Goal: Information Seeking & Learning: Learn about a topic

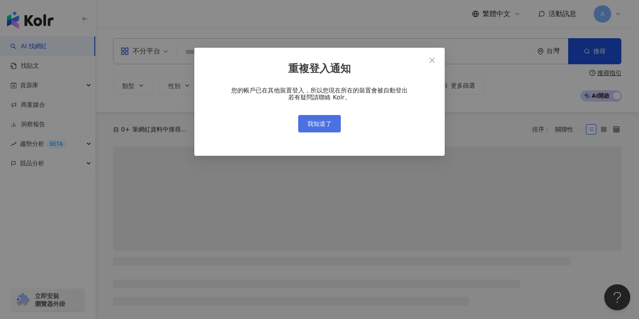
click at [324, 126] on span "我知道了" at bounding box center [319, 123] width 24 height 7
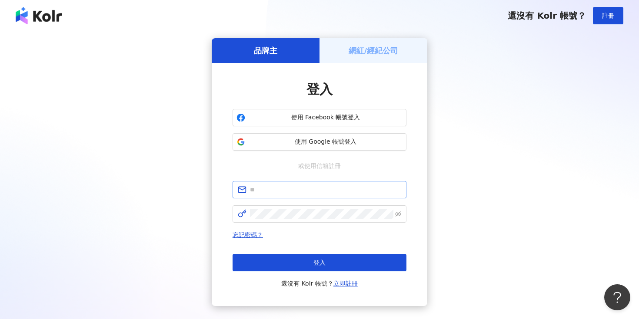
click at [317, 197] on span at bounding box center [319, 189] width 174 height 17
click at [342, 187] on input "text" at bounding box center [325, 190] width 151 height 10
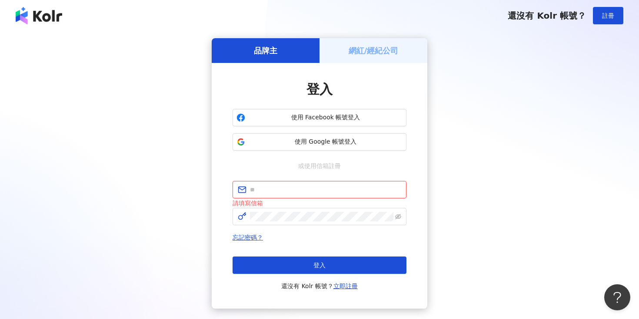
type input "**********"
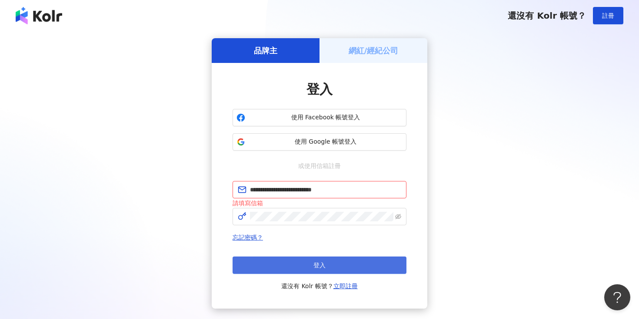
click at [351, 263] on button "登入" at bounding box center [319, 265] width 174 height 17
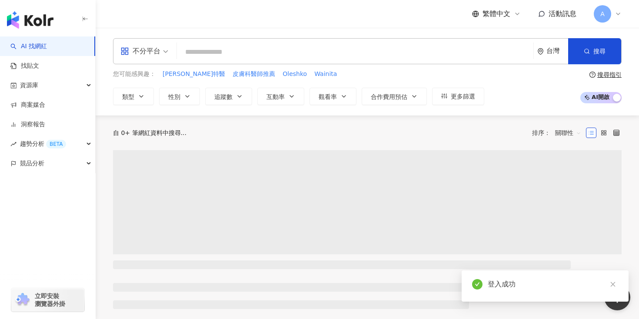
click at [158, 49] on div "不分平台" at bounding box center [140, 51] width 40 height 14
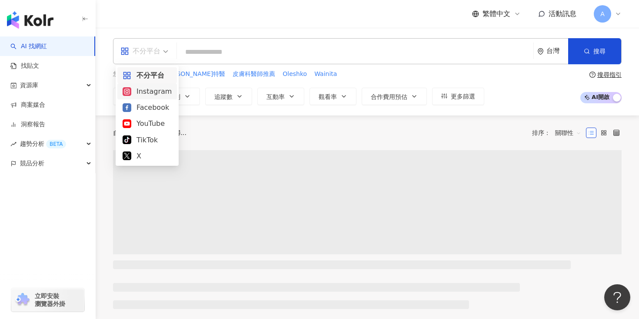
click at [154, 93] on div "Instagram" at bounding box center [147, 91] width 49 height 11
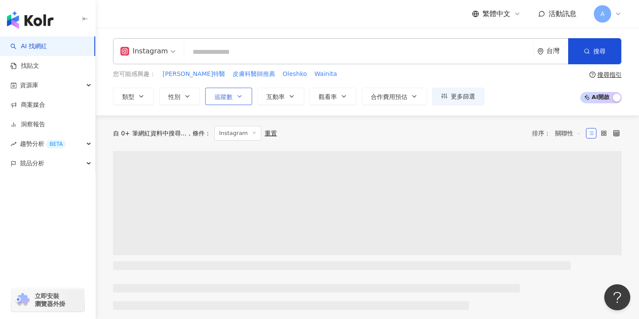
click at [219, 96] on span "追蹤數" at bounding box center [223, 96] width 18 height 7
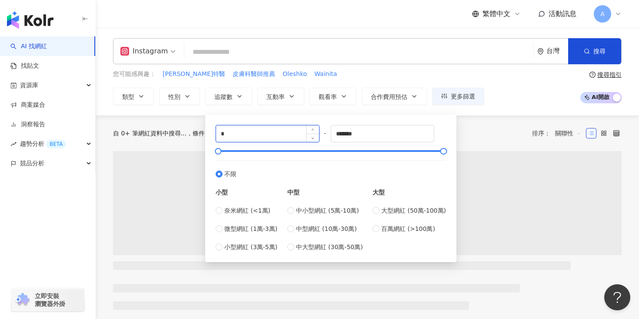
click at [243, 139] on input "*" at bounding box center [267, 134] width 103 height 17
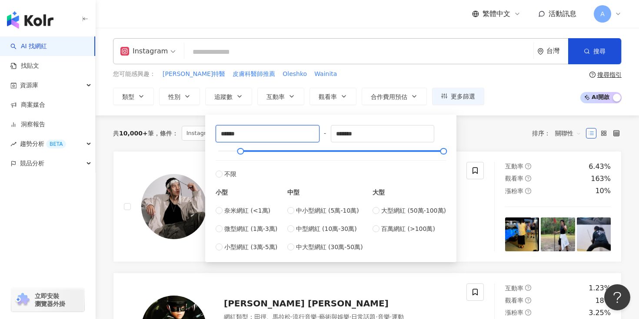
type input "******"
click at [463, 120] on div "共 10,000+ 筆 條件 ： Instagram 重置 排序： 關聯性" at bounding box center [367, 134] width 508 height 36
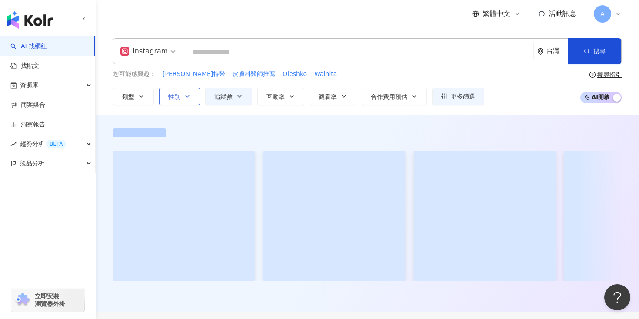
click at [175, 100] on button "性別" at bounding box center [179, 96] width 41 height 17
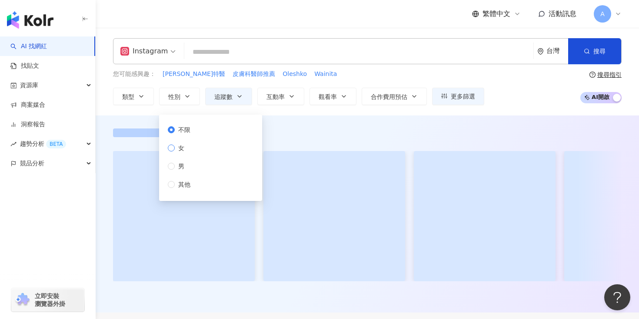
click at [183, 149] on span "女" at bounding box center [181, 148] width 13 height 10
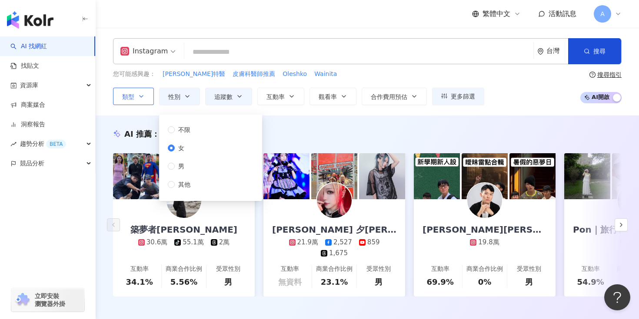
click at [140, 98] on icon "button" at bounding box center [141, 96] width 7 height 7
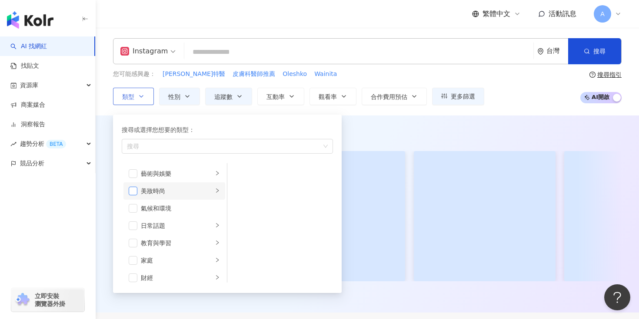
click at [136, 188] on span "button" at bounding box center [133, 191] width 9 height 9
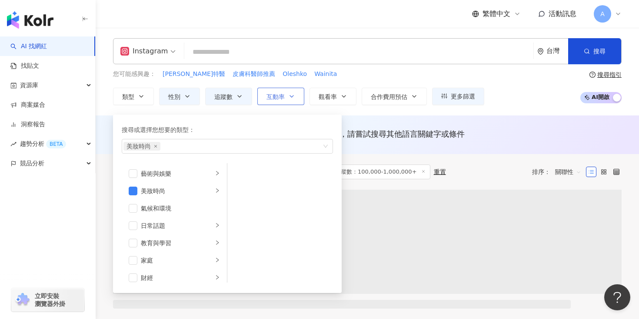
click at [282, 94] on span "互動率" at bounding box center [275, 96] width 18 height 7
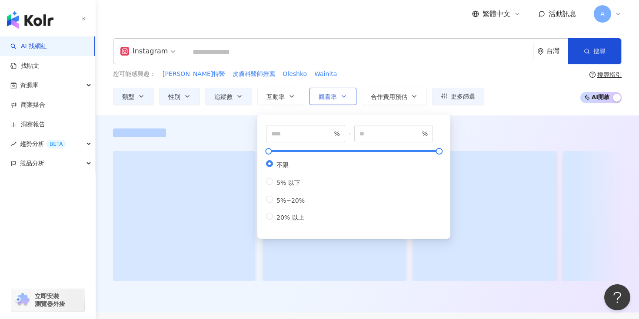
click at [334, 92] on button "觀看率" at bounding box center [332, 96] width 47 height 17
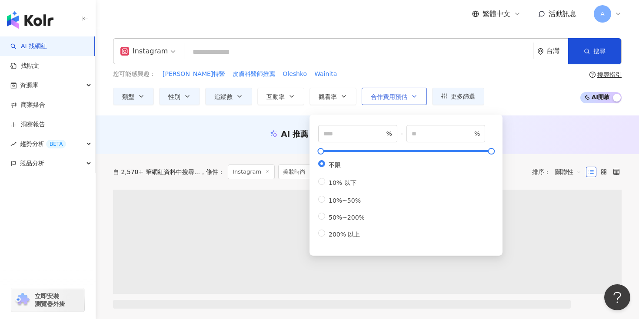
click at [387, 93] on span "合作費用預估" at bounding box center [389, 96] width 37 height 7
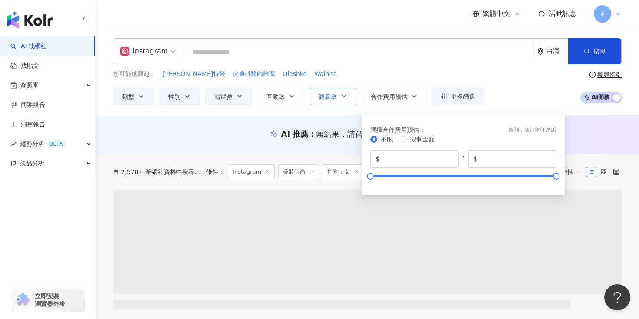
click at [336, 94] on span "觀看率" at bounding box center [328, 96] width 18 height 7
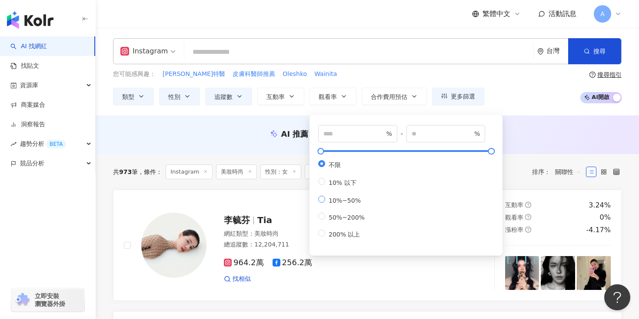
click at [326, 204] on span "10%~50%" at bounding box center [344, 200] width 39 height 7
type input "**"
click at [510, 102] on div "您可能感興趣： 達特醫 皮膚科醫師推薦 Oleshko Wainita 類型 性別 追蹤數 互動率 觀看率 合作費用預估 更多篩選 ****** - ****…" at bounding box center [367, 88] width 508 height 36
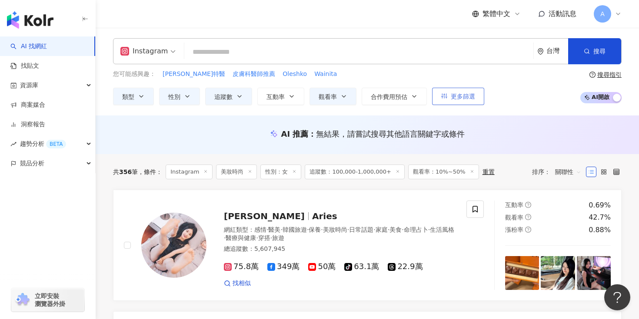
click at [471, 95] on span "更多篩選" at bounding box center [463, 96] width 24 height 7
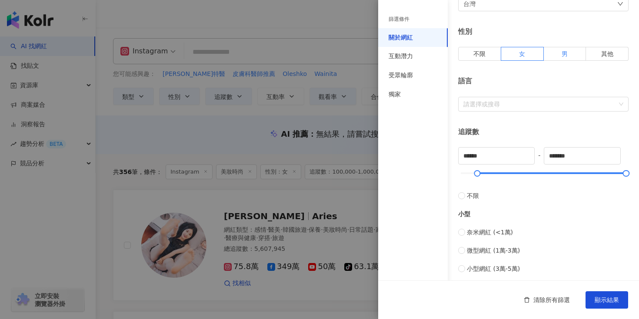
scroll to position [337, 0]
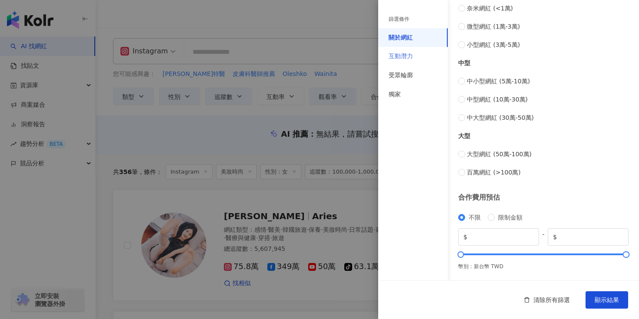
click at [431, 58] on div "互動潛力" at bounding box center [413, 56] width 70 height 19
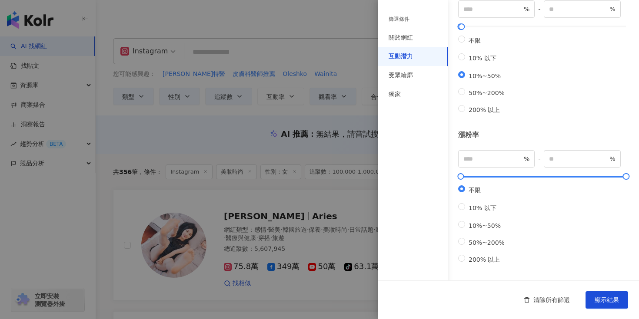
scroll to position [275, 0]
click at [412, 77] on div "受眾輪廓" at bounding box center [400, 75] width 24 height 9
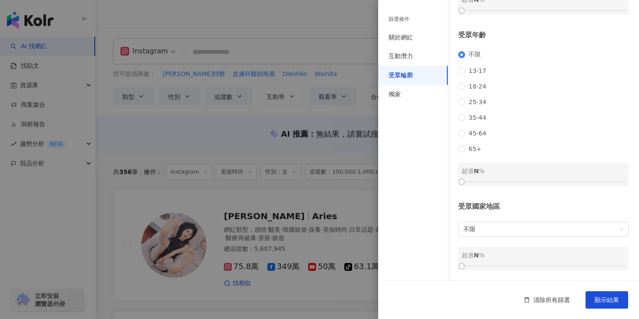
scroll to position [106, 0]
click at [412, 94] on div "獨家" at bounding box center [413, 94] width 70 height 19
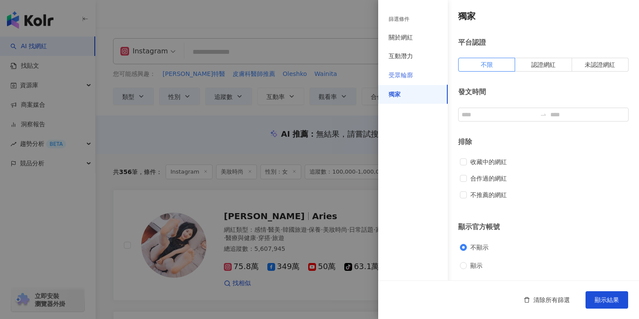
click at [409, 83] on div "受眾輪廓" at bounding box center [413, 75] width 70 height 19
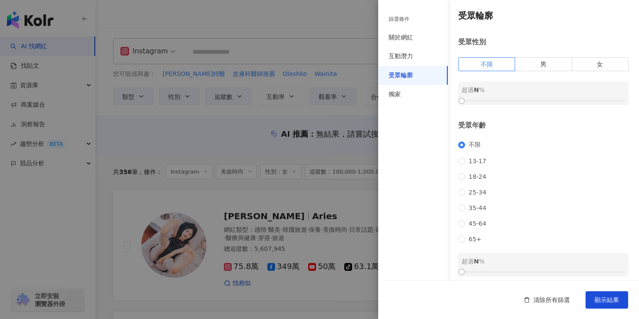
scroll to position [106, 0]
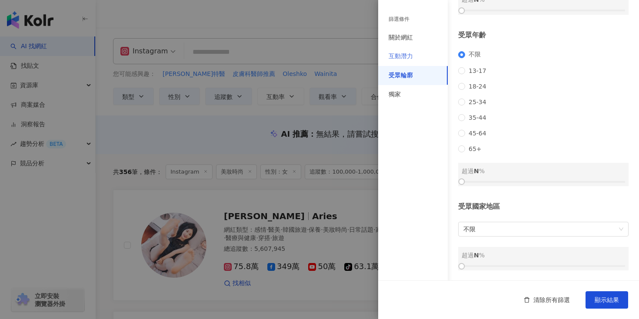
click at [405, 50] on div "互動潛力" at bounding box center [413, 56] width 70 height 19
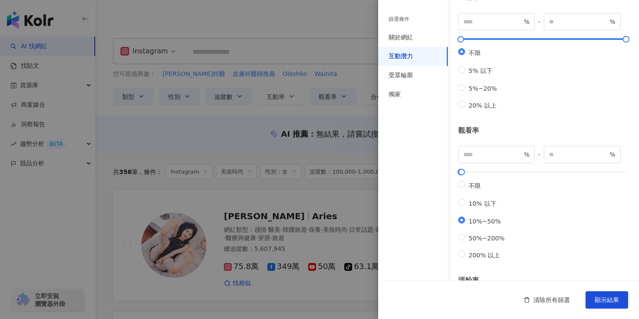
scroll to position [0, 0]
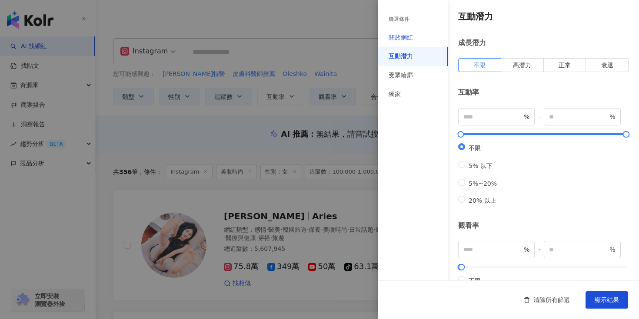
click at [407, 35] on div "關於網紅" at bounding box center [400, 37] width 24 height 9
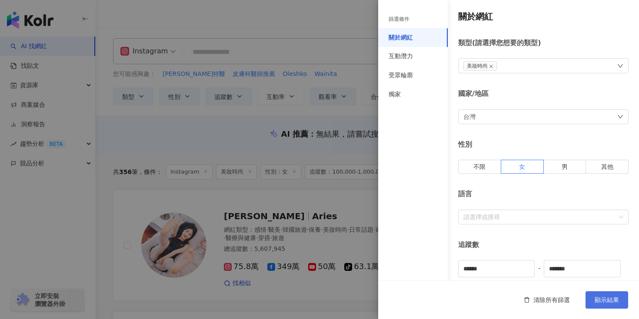
click at [617, 299] on span "顯示結果" at bounding box center [606, 300] width 24 height 7
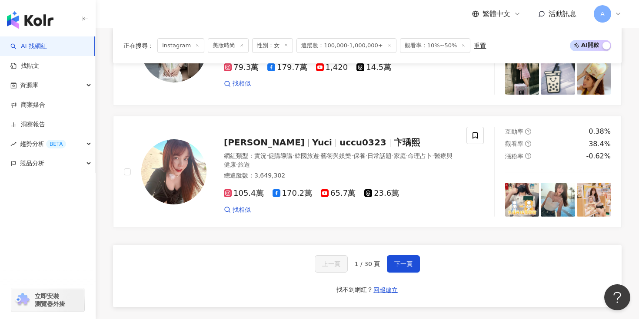
scroll to position [1521, 0]
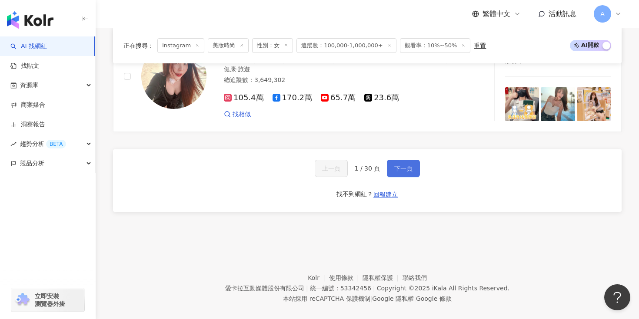
click at [400, 165] on span "下一頁" at bounding box center [403, 168] width 18 height 7
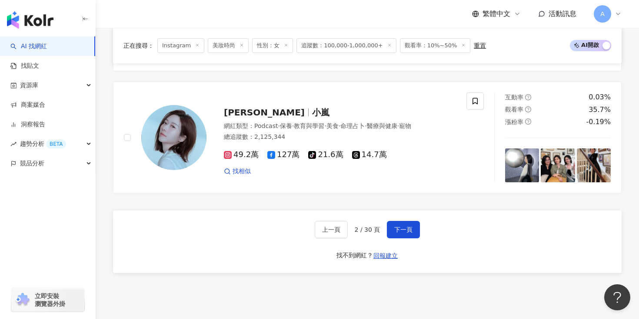
scroll to position [1507, 0]
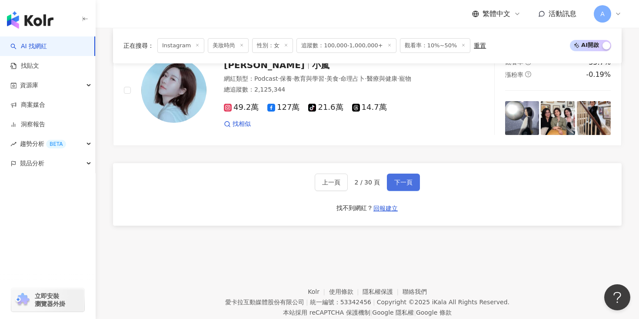
click at [408, 179] on span "下一頁" at bounding box center [403, 182] width 18 height 7
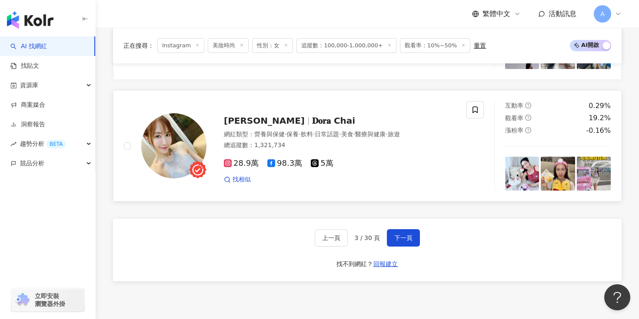
scroll to position [1447, 0]
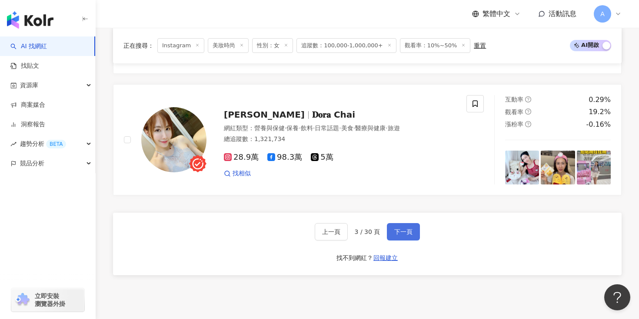
click at [403, 230] on span "下一頁" at bounding box center [403, 232] width 18 height 7
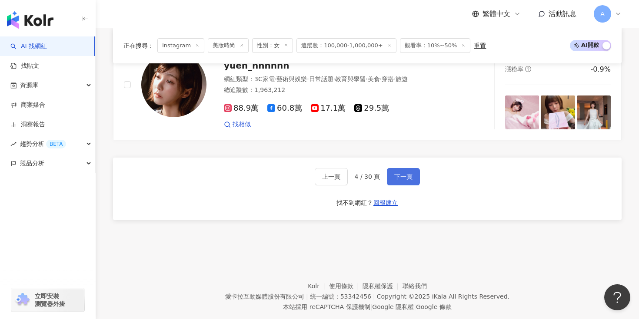
scroll to position [1521, 0]
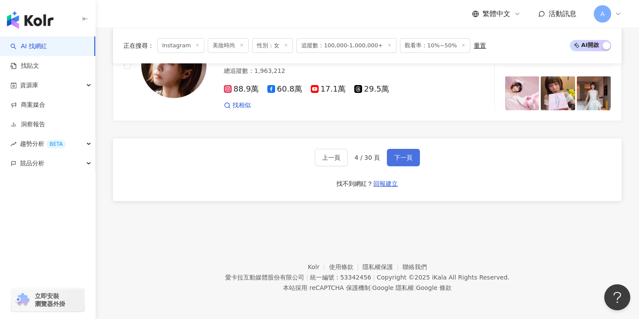
click at [396, 156] on span "下一頁" at bounding box center [403, 157] width 18 height 7
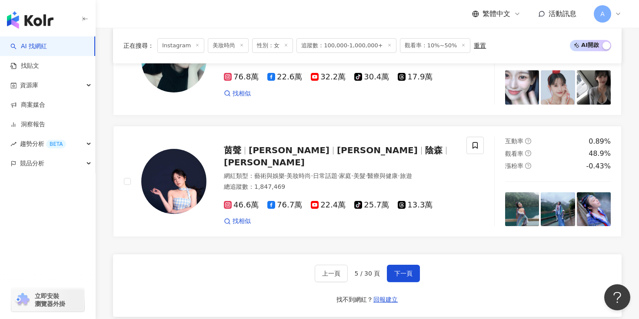
scroll to position [1478, 0]
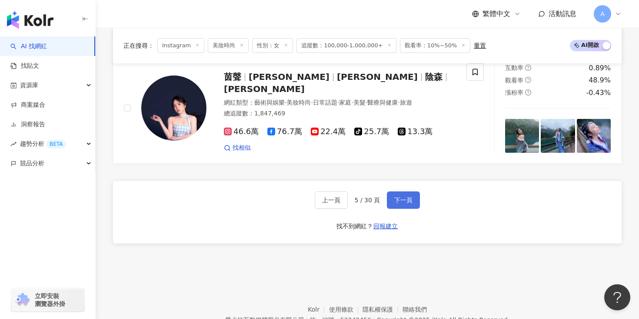
click at [412, 202] on span "下一頁" at bounding box center [403, 200] width 18 height 7
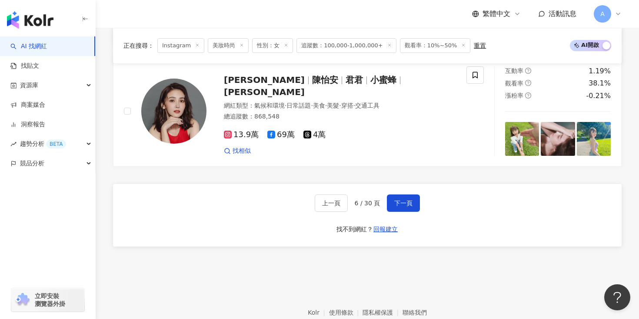
scroll to position [1456, 0]
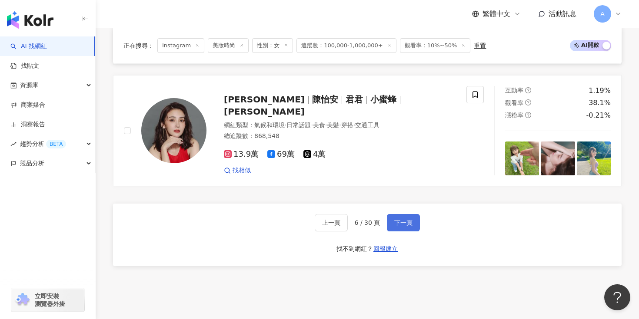
click at [402, 225] on span "下一頁" at bounding box center [403, 222] width 18 height 7
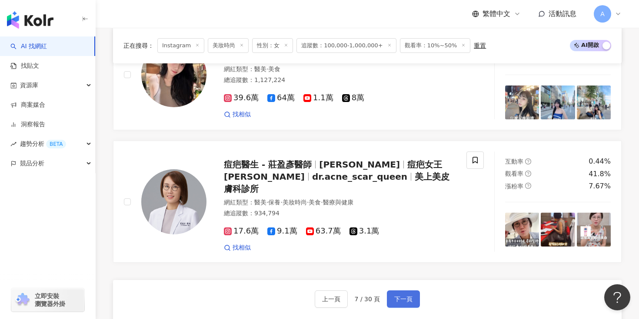
scroll to position [1521, 0]
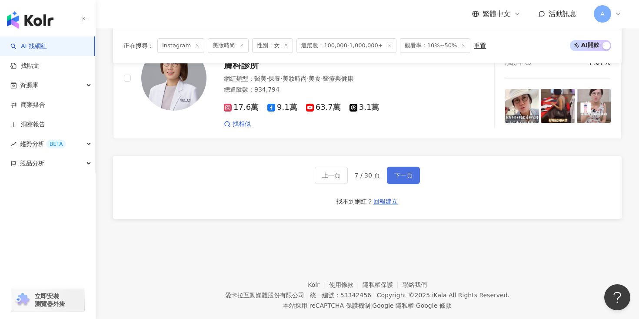
click at [411, 167] on button "下一頁" at bounding box center [403, 175] width 33 height 17
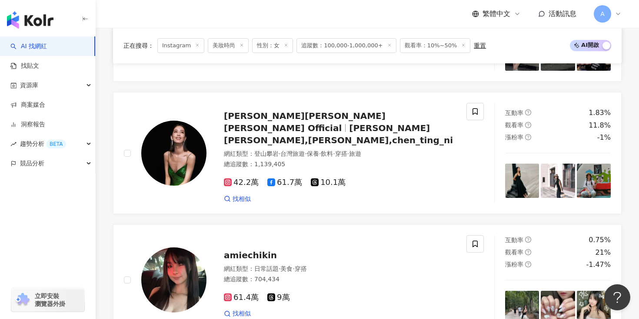
scroll to position [301, 0]
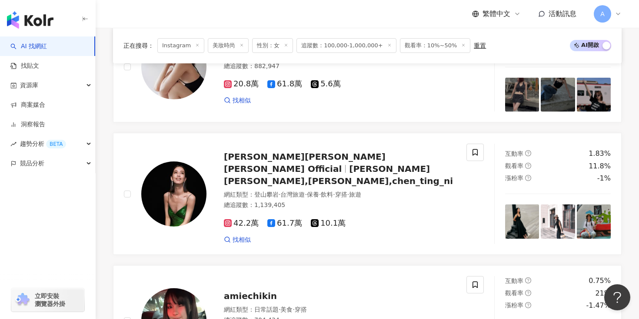
click at [435, 170] on div "[PERSON_NAME][PERSON_NAME] [PERSON_NAME] Official [PERSON_NAME] [PERSON_NAME],[…" at bounding box center [340, 169] width 232 height 37
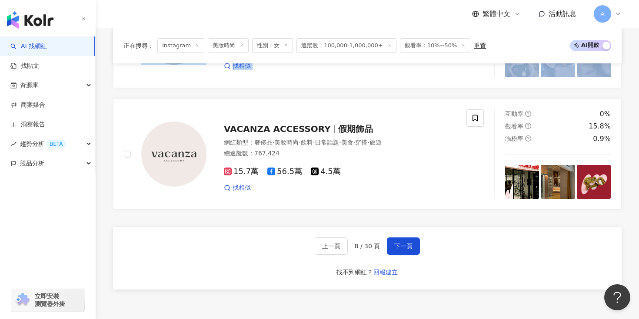
scroll to position [1521, 0]
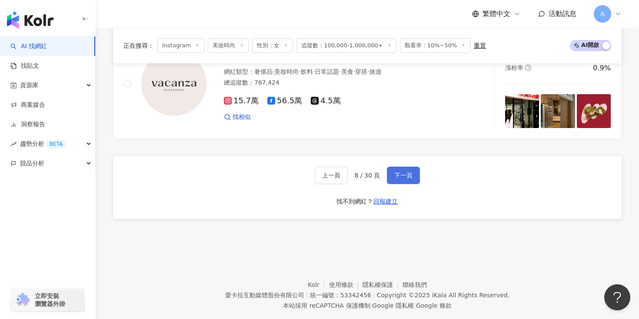
click at [406, 172] on span "下一頁" at bounding box center [403, 175] width 18 height 7
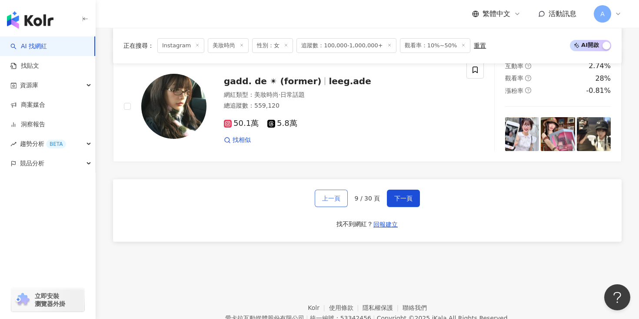
click at [328, 190] on button "上一頁" at bounding box center [331, 198] width 33 height 17
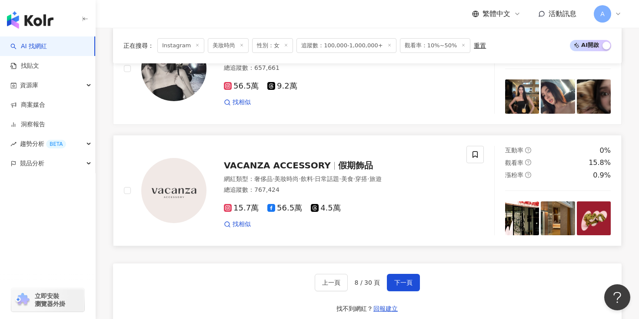
scroll to position [1215, 0]
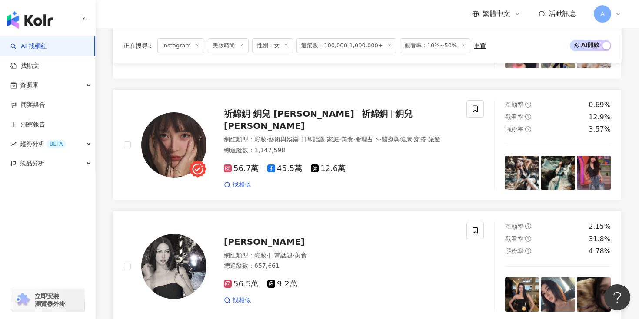
click at [296, 236] on div "[PERSON_NAME]" at bounding box center [340, 242] width 232 height 12
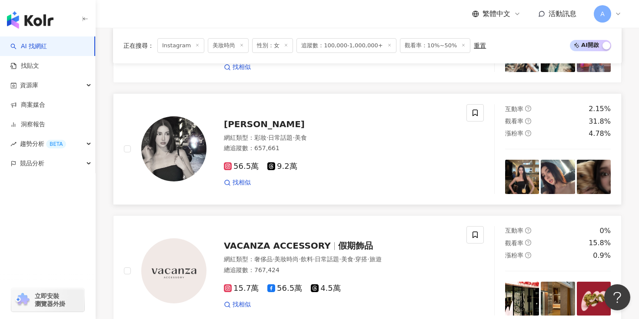
scroll to position [1521, 0]
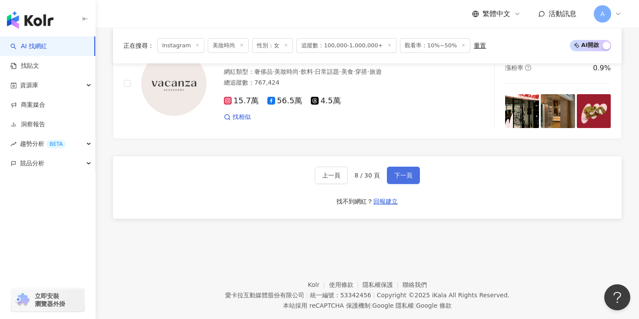
click at [410, 167] on button "下一頁" at bounding box center [403, 175] width 33 height 17
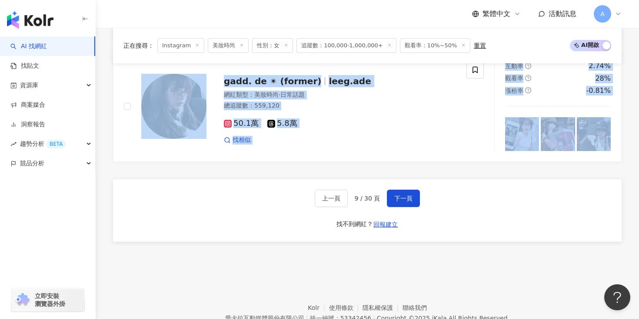
click at [412, 179] on div "上一頁 9 / 30 頁 下一頁 找不到網紅？ 回報建立" at bounding box center [367, 210] width 508 height 63
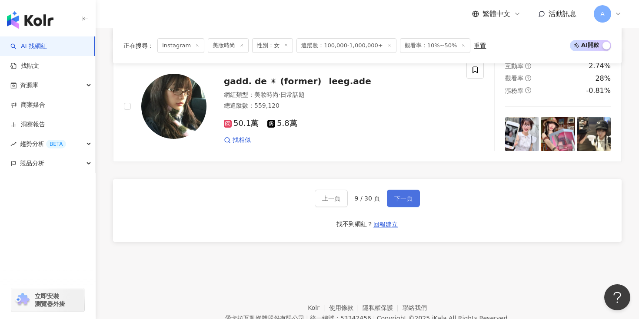
click at [402, 190] on button "下一頁" at bounding box center [403, 198] width 33 height 17
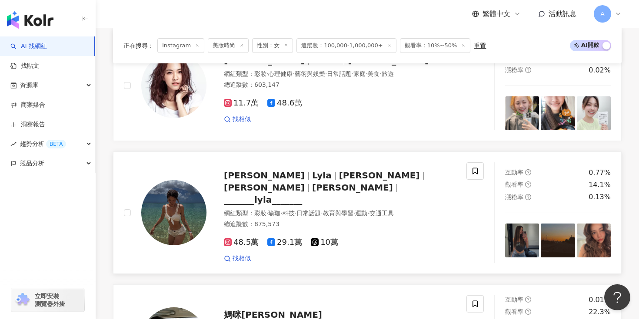
scroll to position [161, 0]
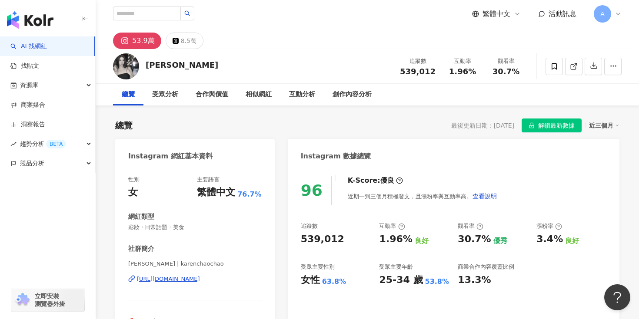
click at [195, 277] on div "https://www.instagram.com/karenchaochao/" at bounding box center [168, 280] width 63 height 8
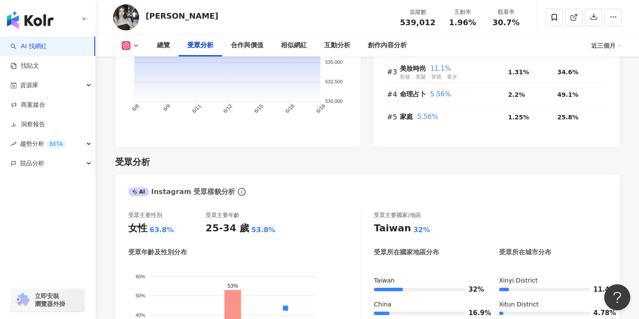
scroll to position [738, 0]
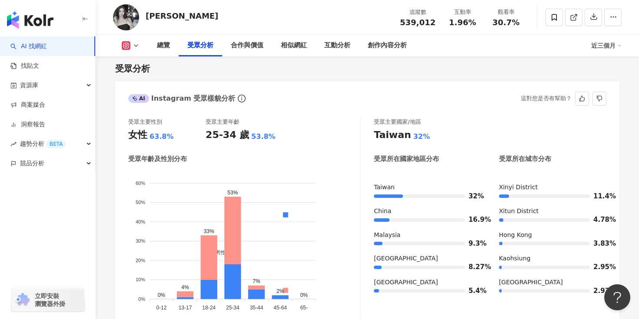
click at [348, 106] on div "AI Instagram 受眾樣貌分析 這對您是否有幫助？" at bounding box center [367, 95] width 504 height 28
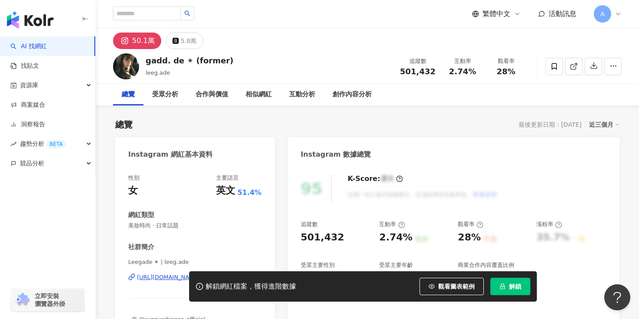
click at [158, 276] on div "解鎖網紅檔案，獲得進階數據 觀看圖表範例 解鎖" at bounding box center [319, 287] width 639 height 30
click at [163, 276] on div "解鎖網紅檔案，獲得進階數據 觀看圖表範例 解鎖" at bounding box center [319, 287] width 639 height 30
click at [169, 277] on div "解鎖網紅檔案，獲得進階數據 觀看圖表範例 解鎖" at bounding box center [319, 287] width 639 height 30
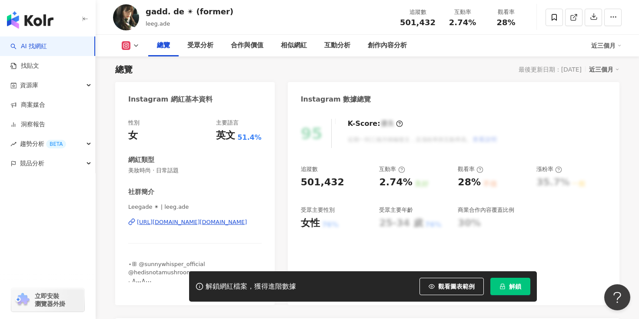
scroll to position [56, 0]
click at [213, 223] on div "https://www.instagram.com/leeg.ade/" at bounding box center [192, 222] width 110 height 8
